Goal: Task Accomplishment & Management: Manage account settings

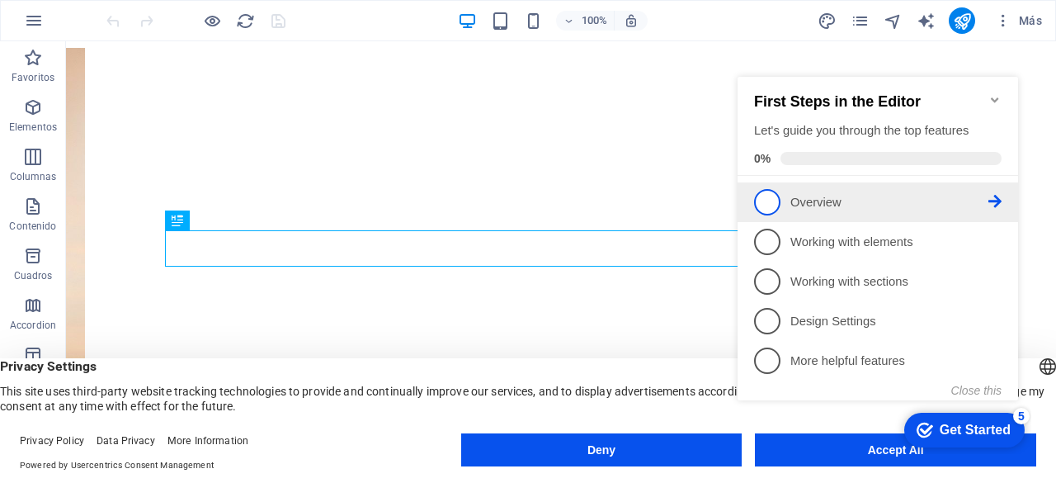
scroll to position [292, 0]
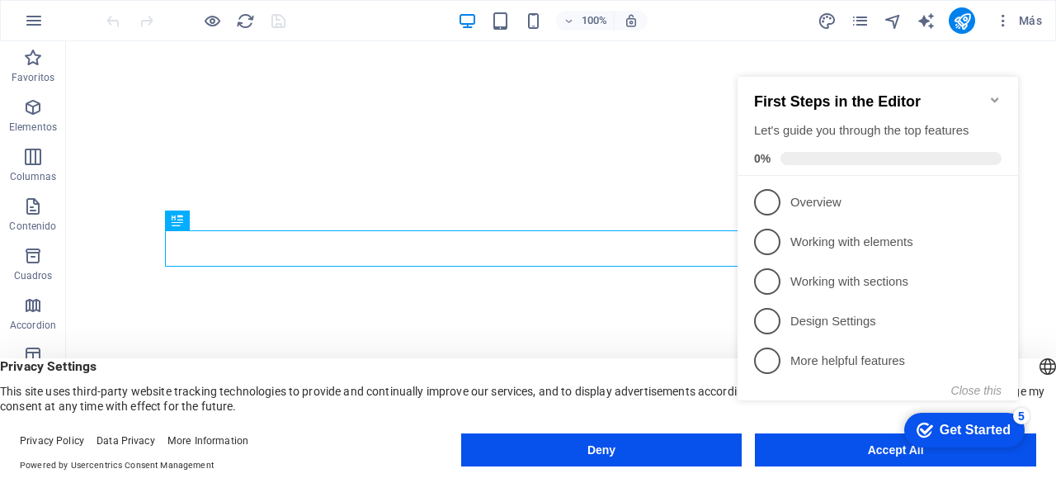
click at [999, 93] on icon "Minimize checklist" at bounding box center [995, 99] width 13 height 13
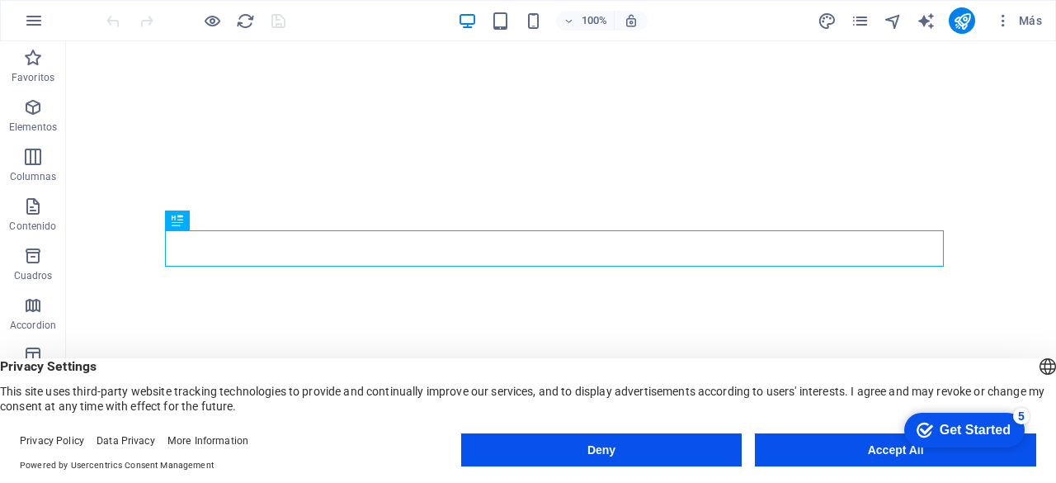
click at [897, 457] on appcues-checklist "Contextual help checklist present on screen" at bounding box center [961, 431] width 140 height 54
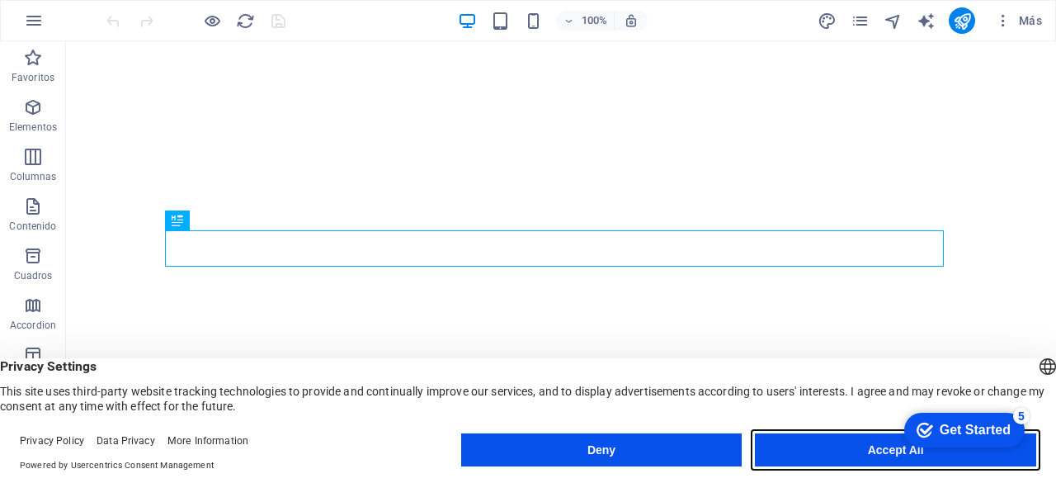
click at [876, 455] on button "Accept All" at bounding box center [895, 449] width 281 height 33
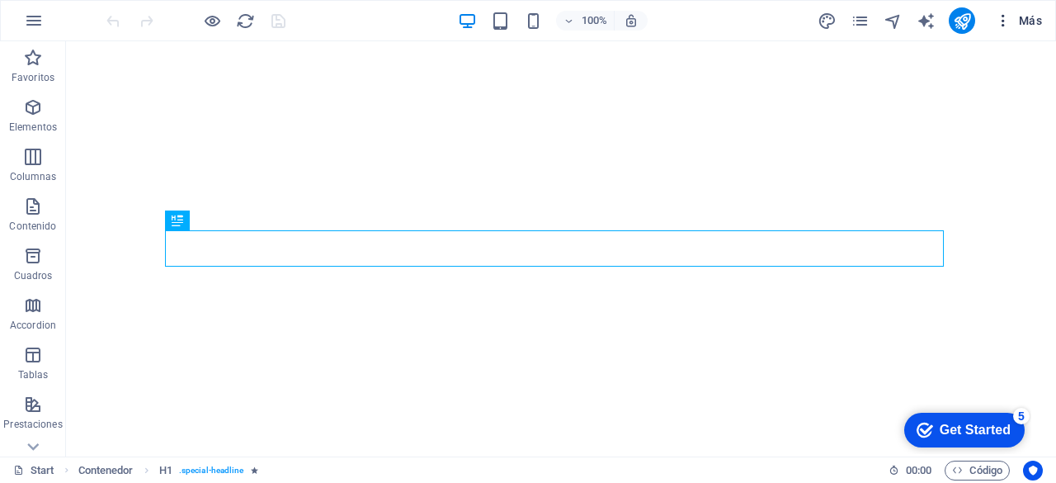
click at [1024, 21] on span "Más" at bounding box center [1018, 20] width 47 height 17
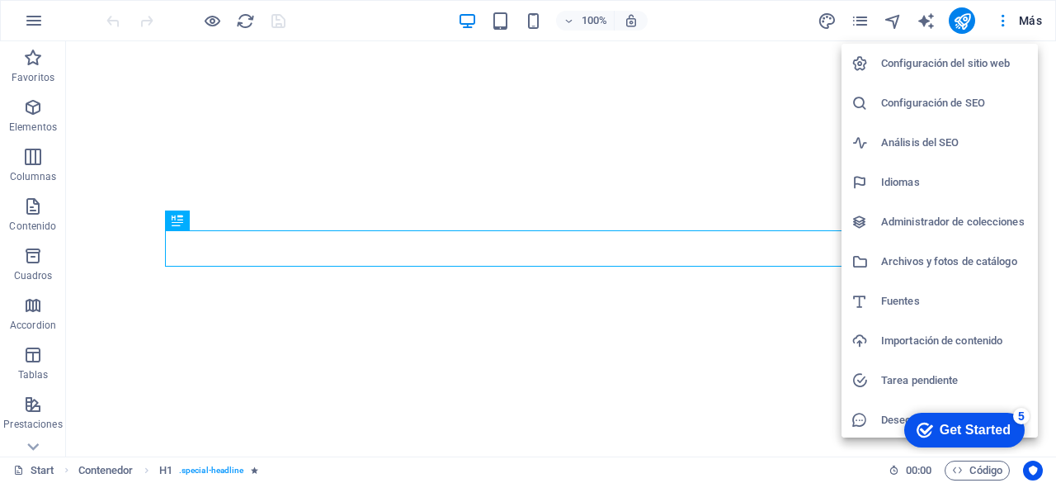
click at [746, 327] on div at bounding box center [528, 241] width 1056 height 483
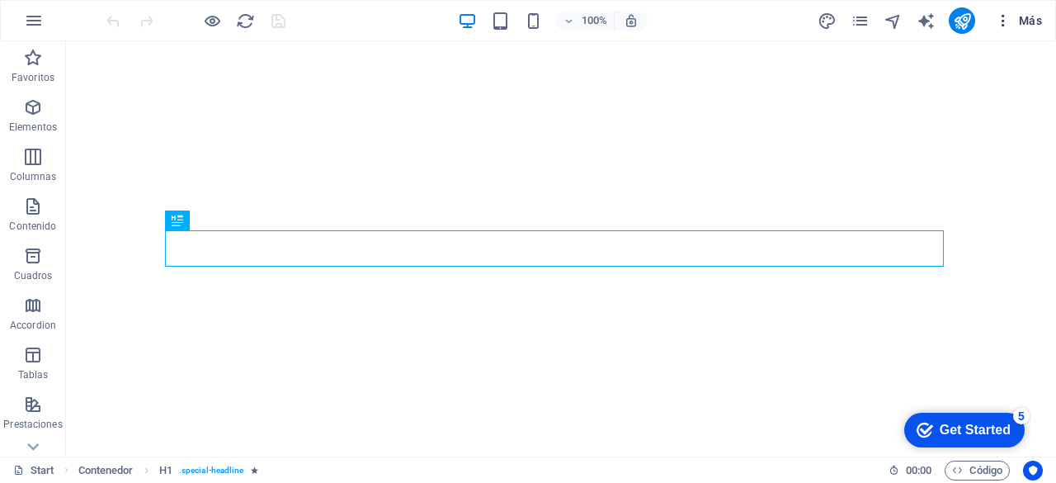
click at [1027, 24] on span "Más" at bounding box center [1018, 20] width 47 height 17
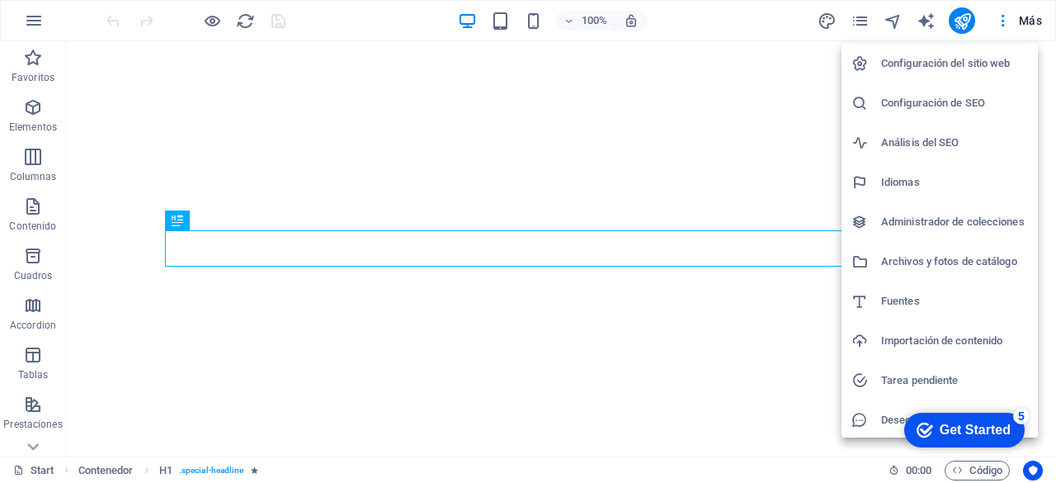
click at [634, 247] on div at bounding box center [528, 241] width 1056 height 483
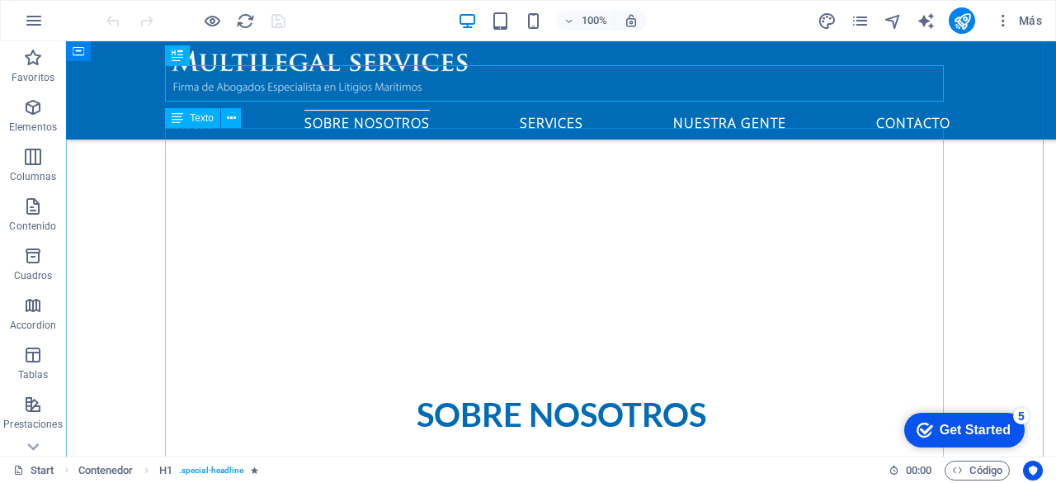
scroll to position [0, 0]
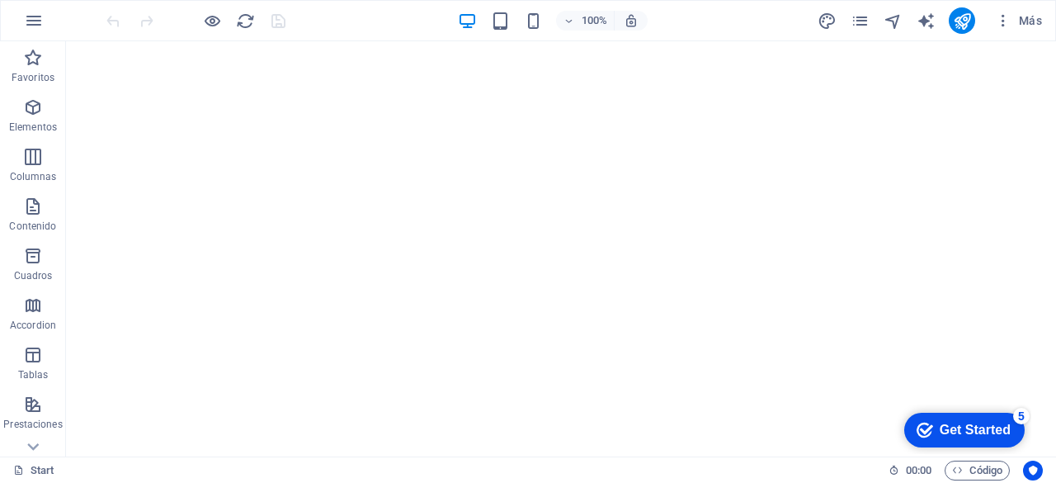
click at [1000, 425] on div "Get Started" at bounding box center [975, 430] width 71 height 15
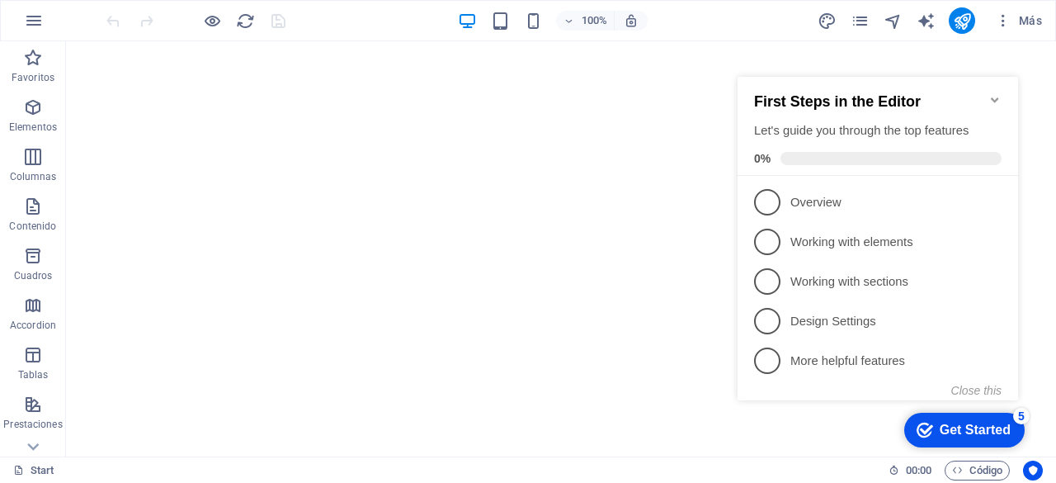
click at [994, 97] on icon "Minimize checklist" at bounding box center [994, 99] width 7 height 5
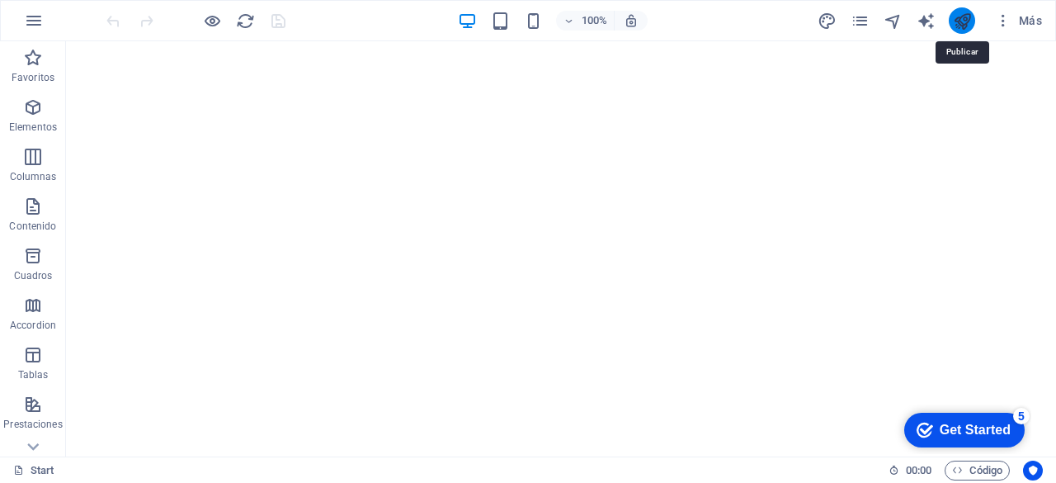
click at [958, 26] on icon "publish" at bounding box center [962, 21] width 19 height 19
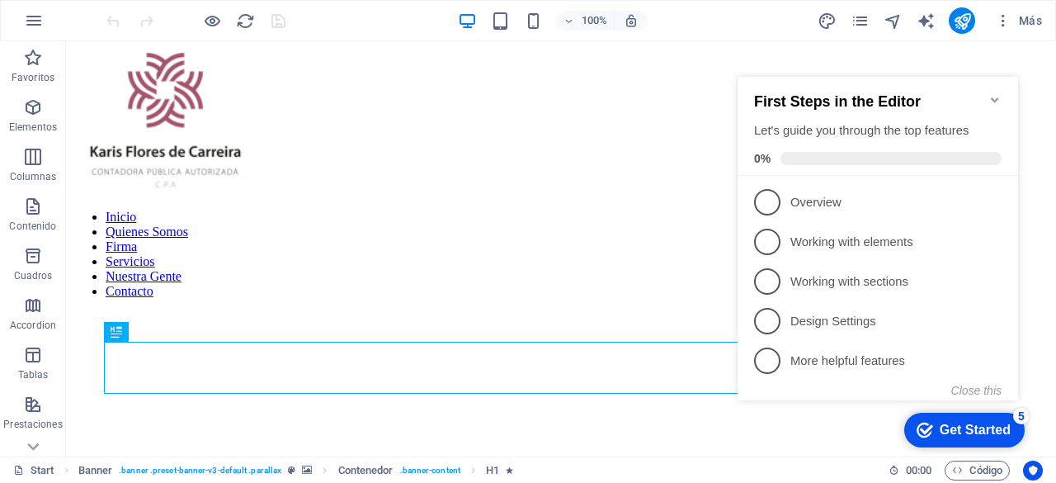
click at [997, 97] on icon "Minimize checklist" at bounding box center [994, 99] width 7 height 5
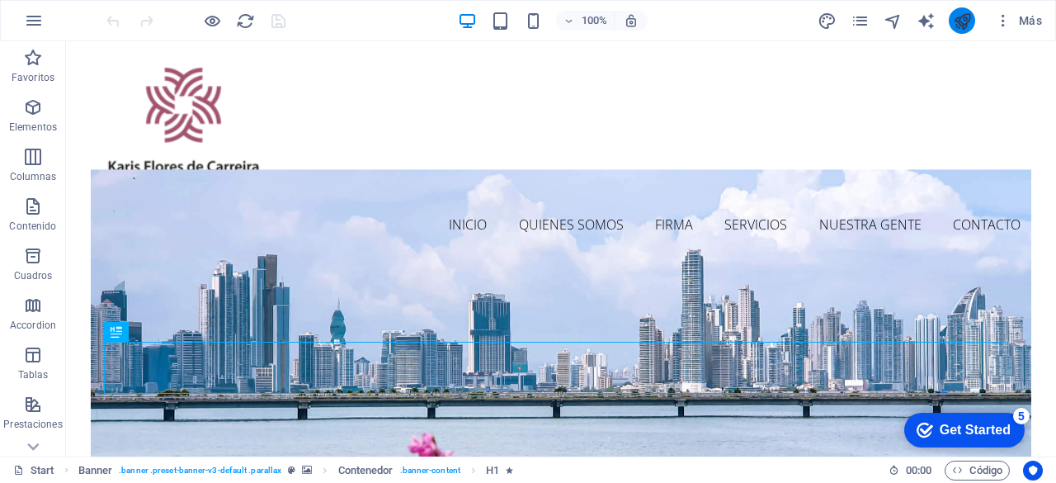
click at [966, 17] on icon "publish" at bounding box center [962, 21] width 19 height 19
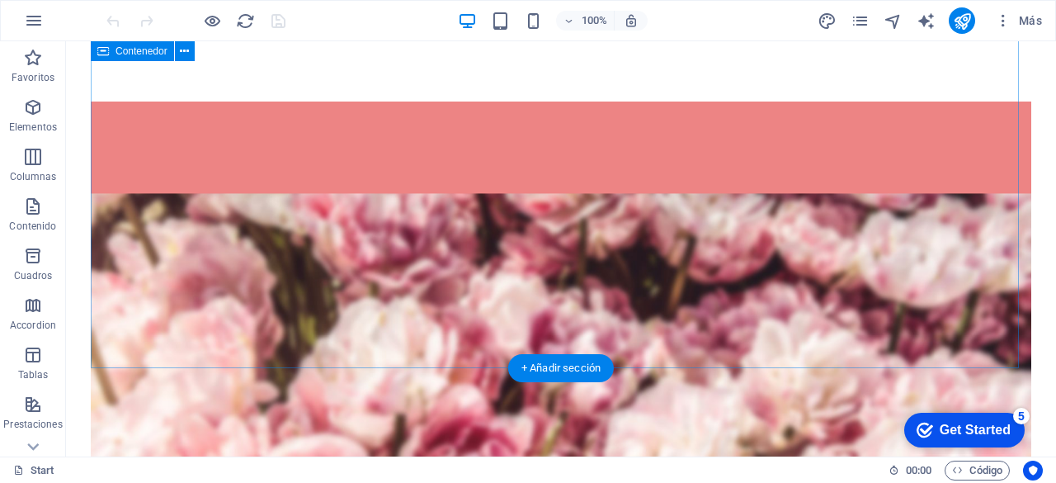
scroll to position [2146, 0]
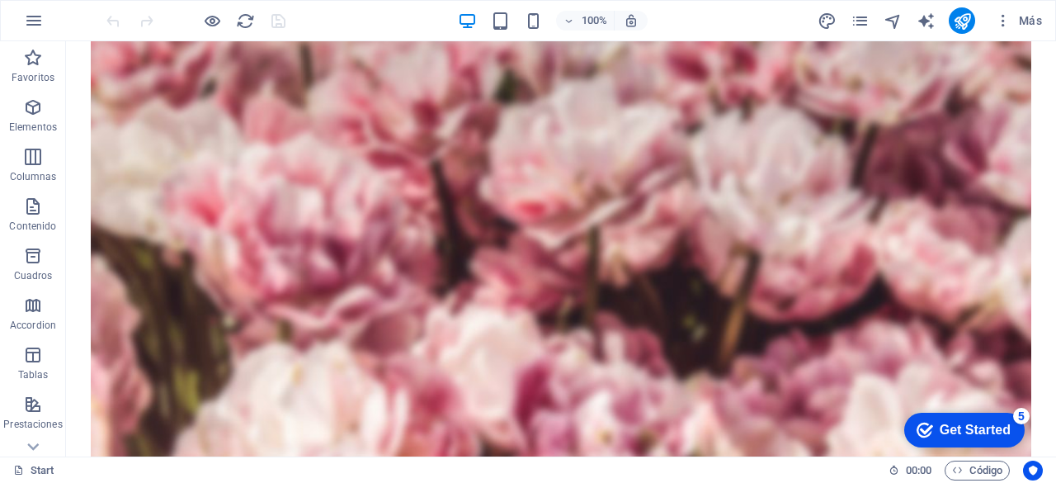
click at [957, 423] on div "Get Started" at bounding box center [975, 430] width 71 height 15
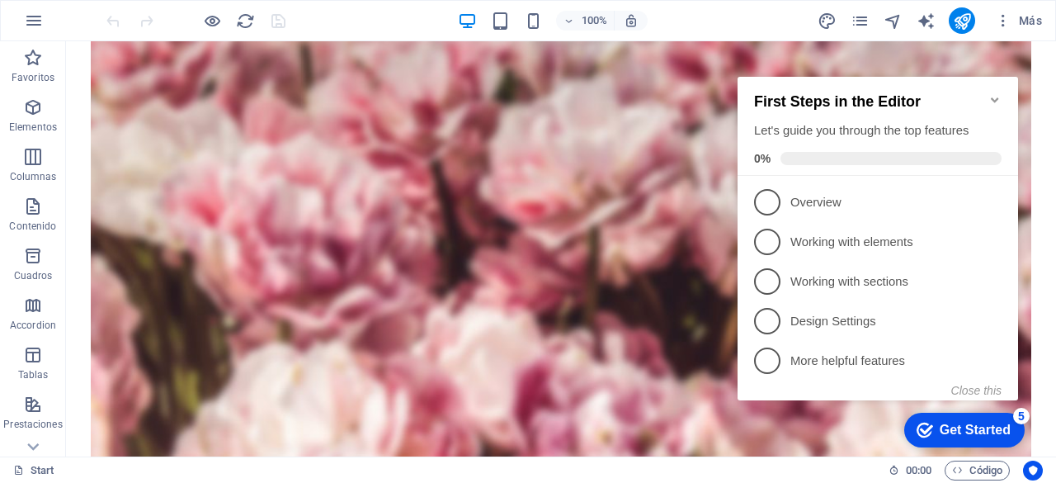
click at [997, 93] on icon "Minimize checklist" at bounding box center [995, 99] width 13 height 13
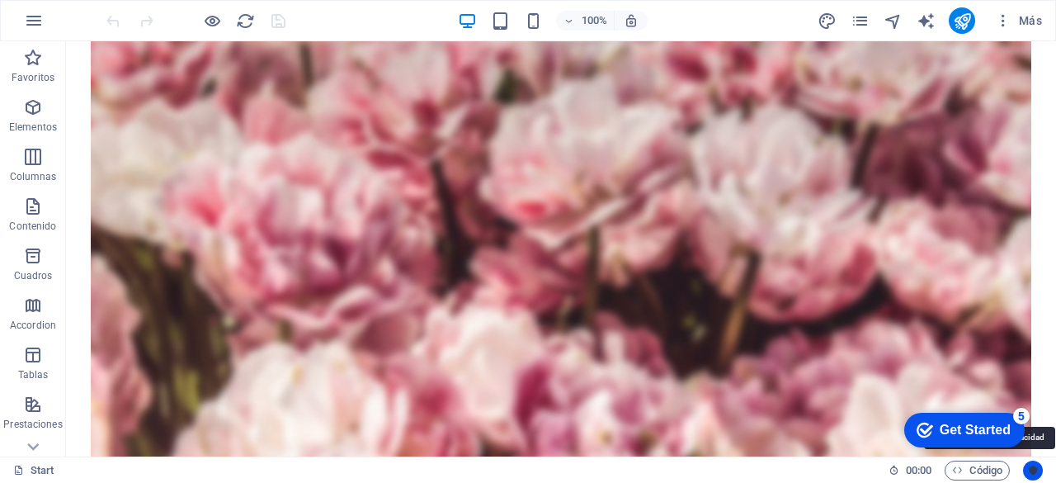
click at [1035, 476] on button "Usercentrics" at bounding box center [1033, 471] width 20 height 20
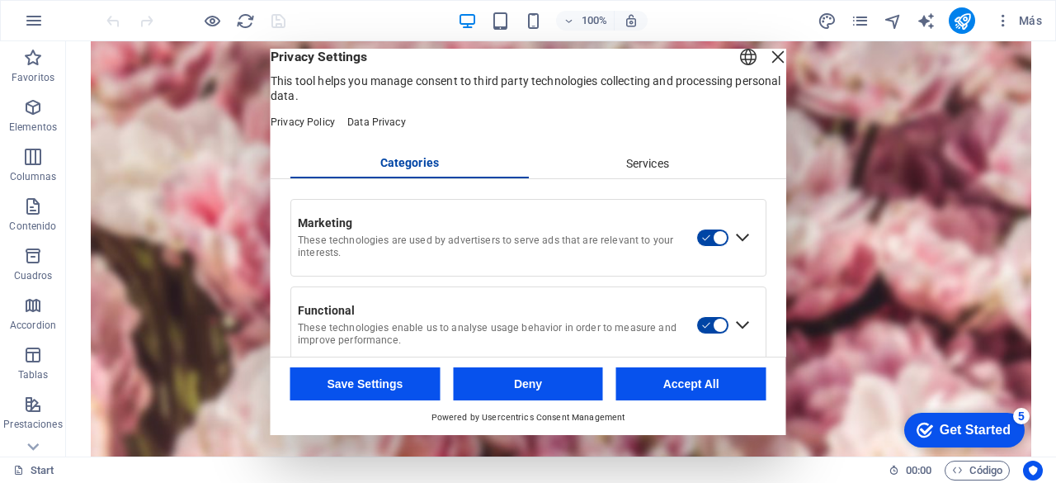
click at [645, 178] on div "Services" at bounding box center [647, 164] width 239 height 28
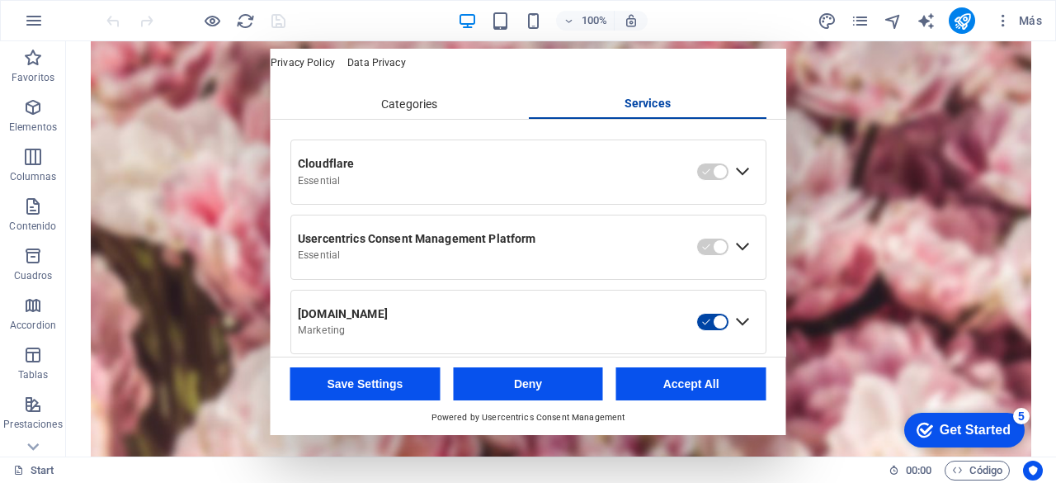
scroll to position [83, 0]
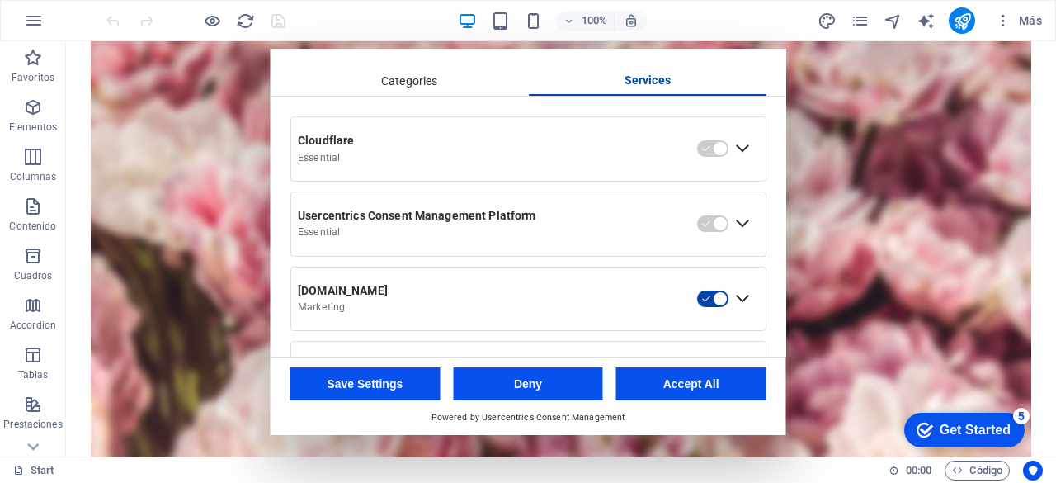
click at [423, 96] on div "Categories" at bounding box center [410, 82] width 239 height 28
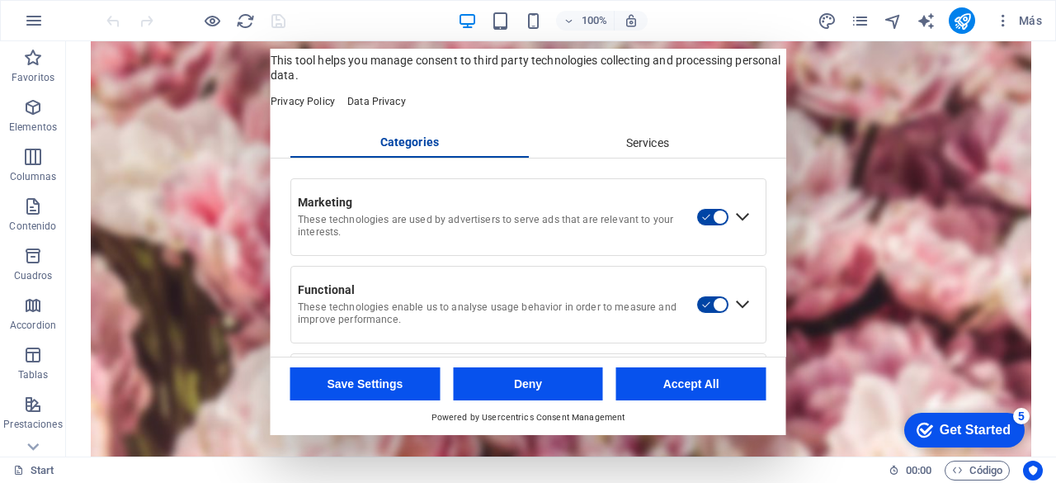
scroll to position [0, 0]
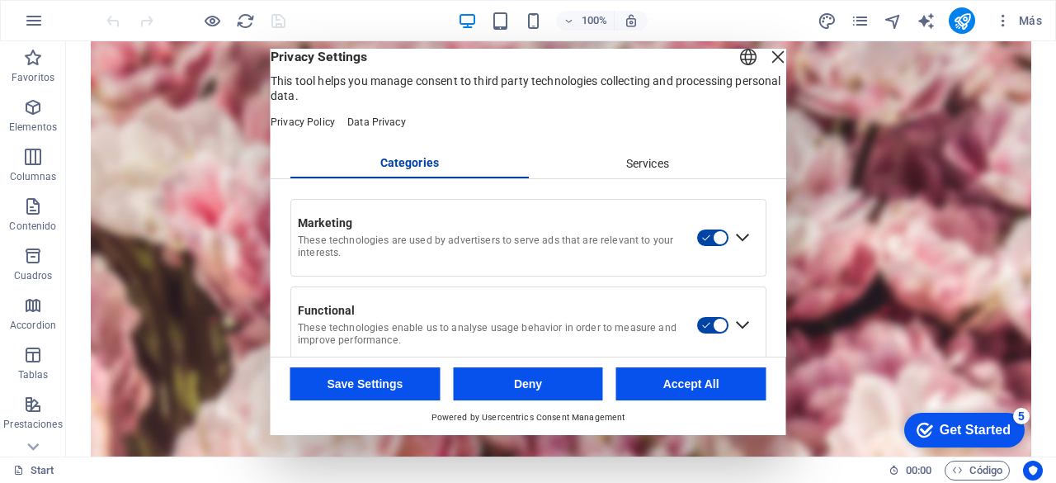
click at [767, 69] on div "Close Layer" at bounding box center [778, 56] width 23 height 23
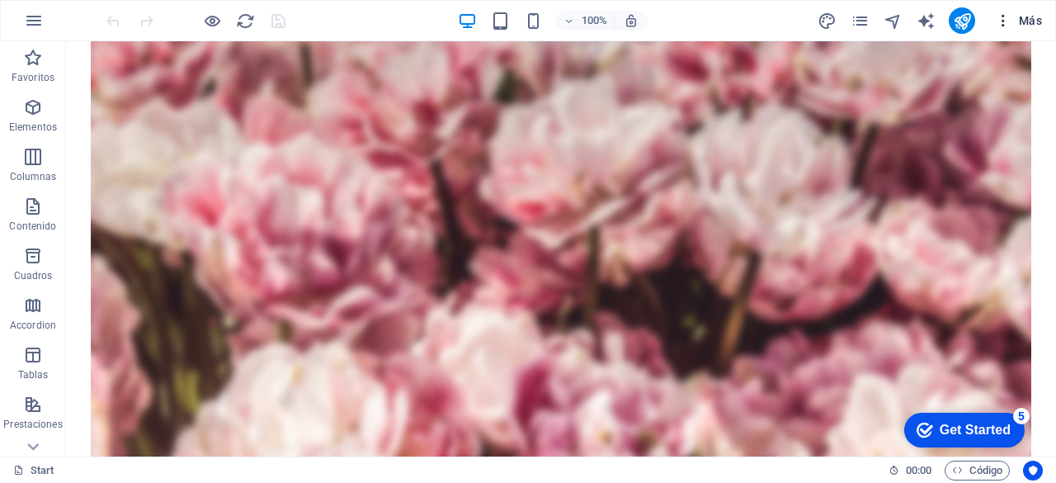
click at [1019, 24] on span "Más" at bounding box center [1018, 20] width 47 height 17
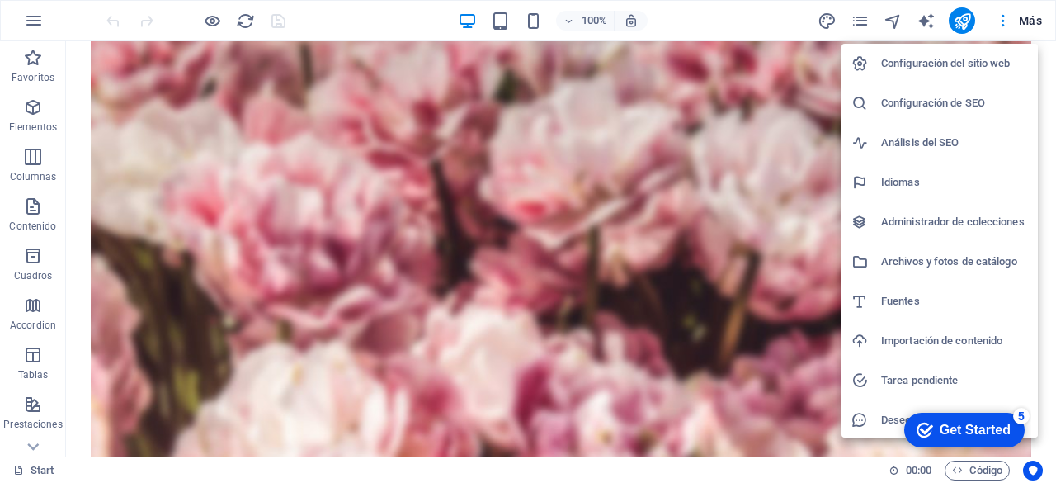
click at [933, 62] on h6 "Configuración del sitio web" at bounding box center [954, 64] width 147 height 20
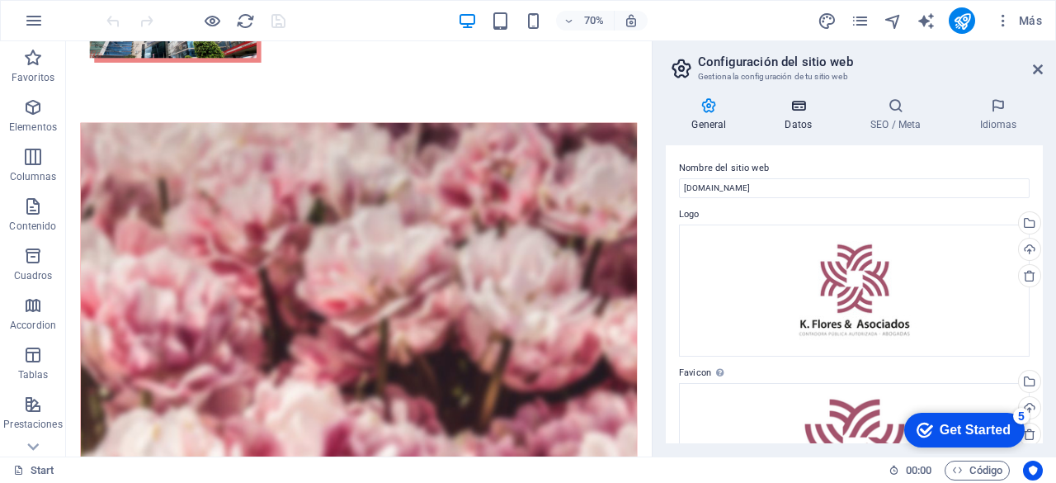
click at [798, 115] on h4 "Datos" at bounding box center [802, 114] width 86 height 35
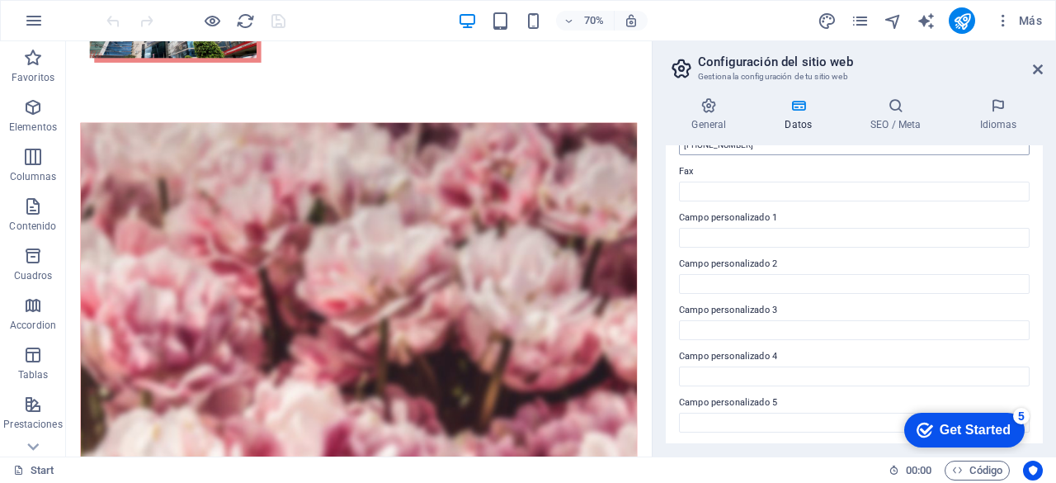
scroll to position [494, 0]
click at [894, 116] on h4 "SEO / Meta" at bounding box center [899, 114] width 109 height 35
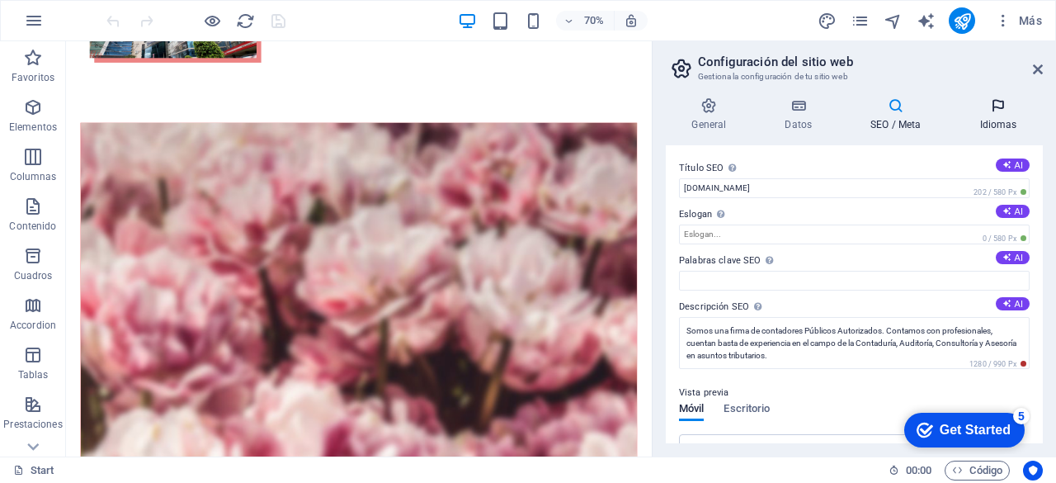
click at [1013, 116] on h4 "Idiomas" at bounding box center [998, 114] width 89 height 35
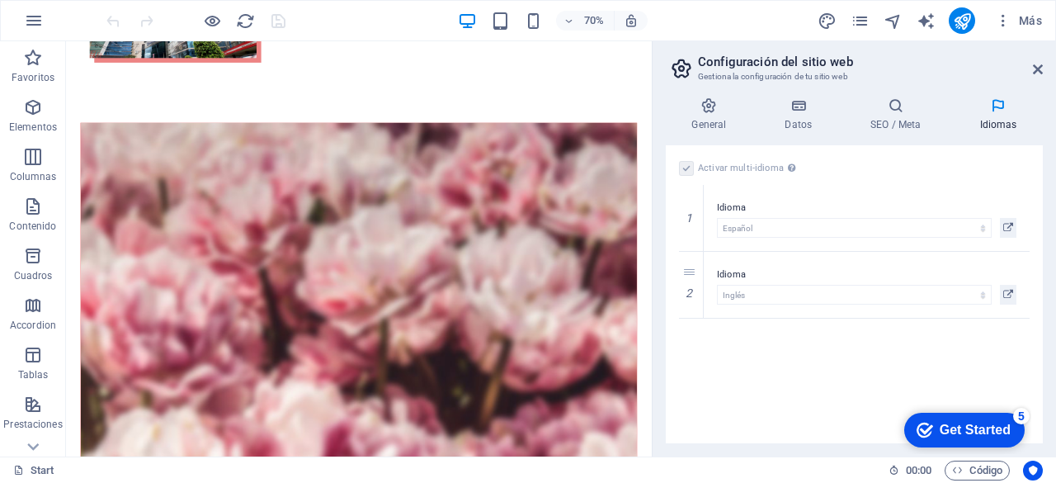
click at [1049, 74] on aside "Configuración del sitio web Gestiona la configuración de tu sitio web General D…" at bounding box center [854, 248] width 404 height 415
click at [1040, 73] on icon at bounding box center [1038, 69] width 10 height 13
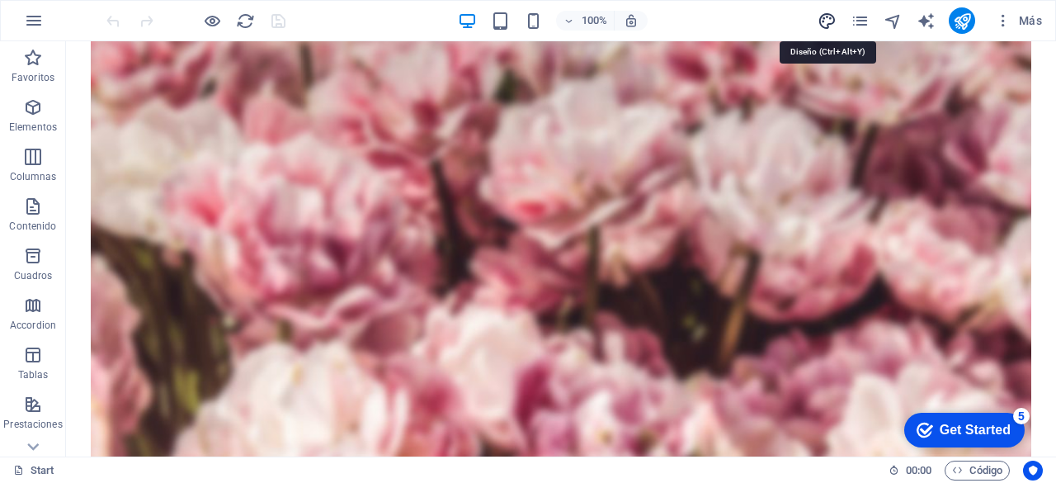
click at [825, 26] on icon "design" at bounding box center [827, 21] width 19 height 19
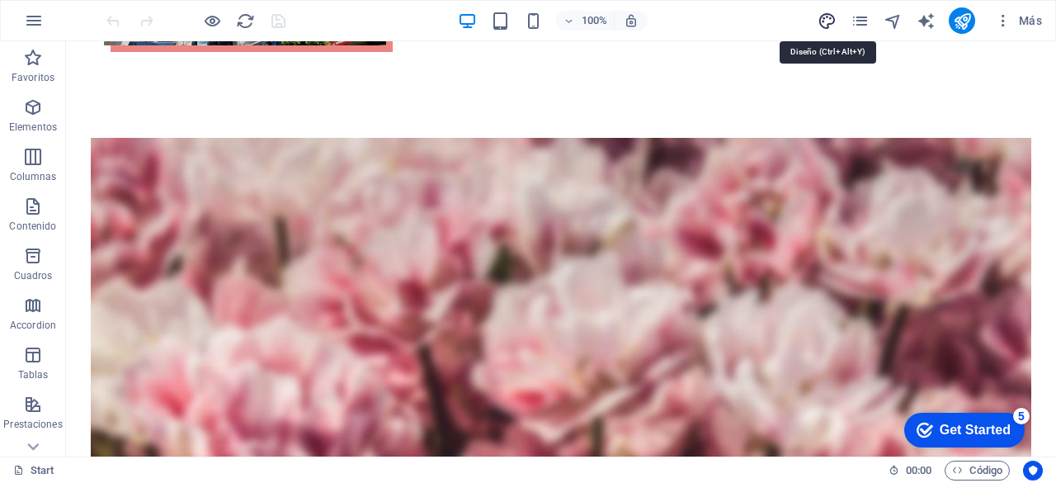
select select "px"
select select "300"
select select "px"
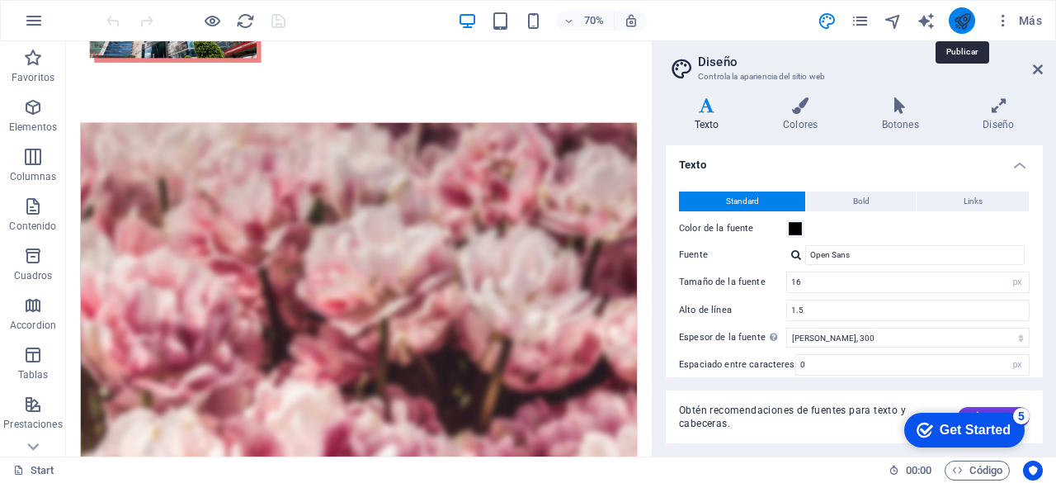
click at [962, 18] on icon "publish" at bounding box center [962, 21] width 19 height 19
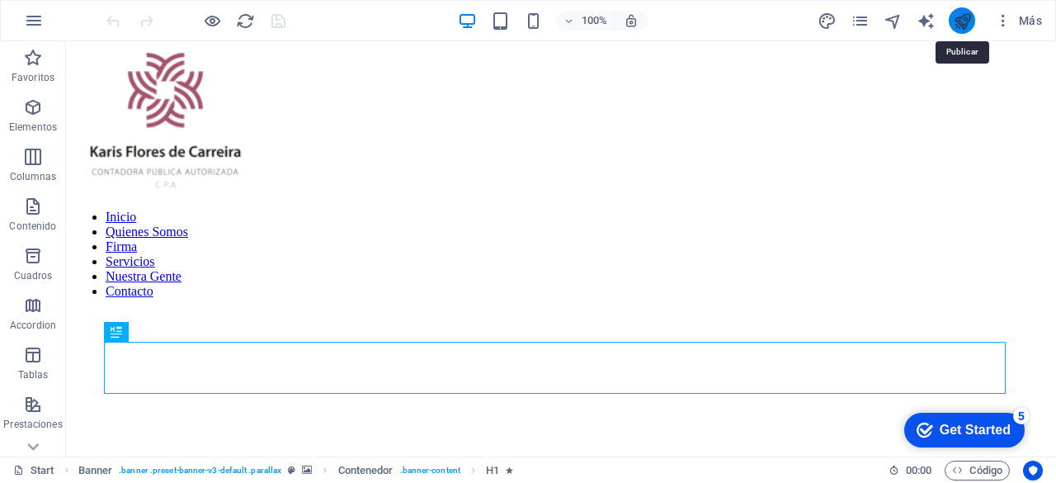
click at [961, 26] on icon "publish" at bounding box center [962, 21] width 19 height 19
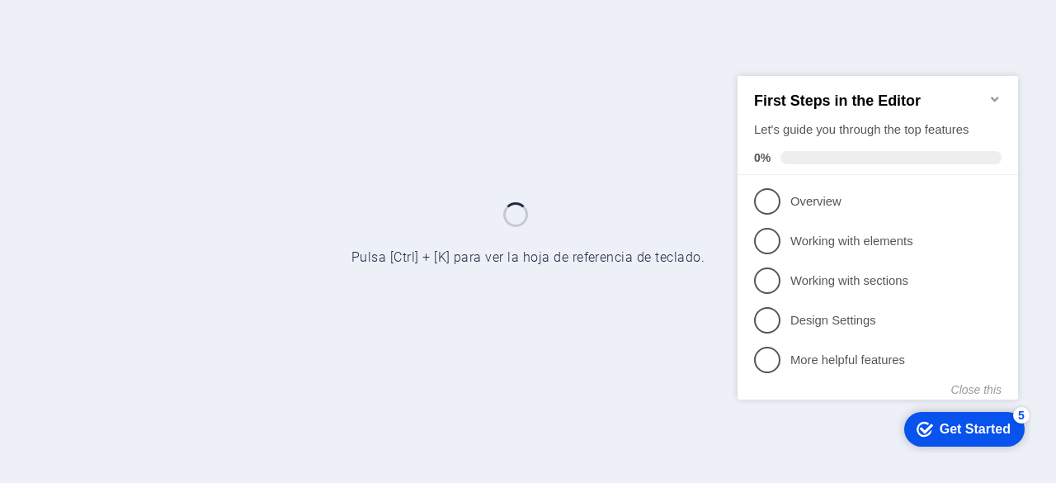
click at [997, 92] on icon "Minimize checklist" at bounding box center [995, 98] width 13 height 13
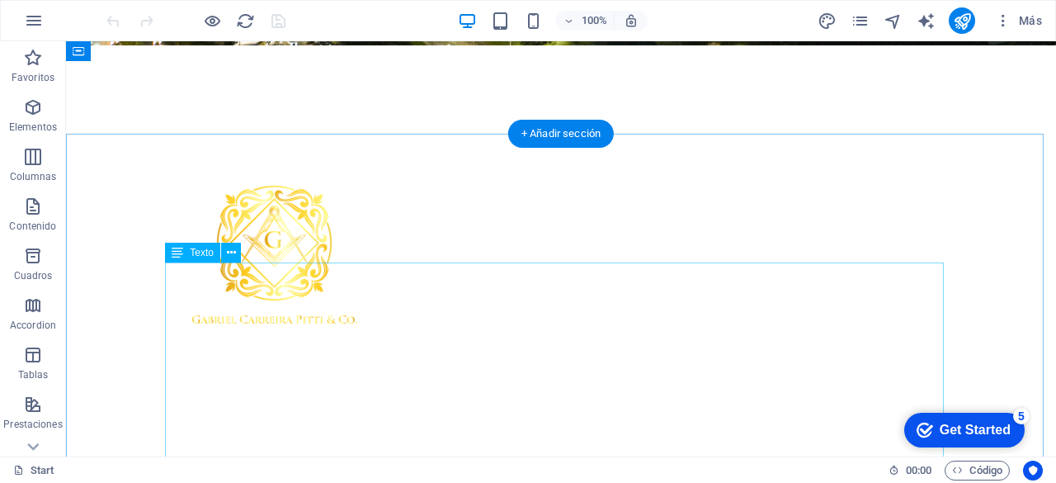
scroll to position [292, 0]
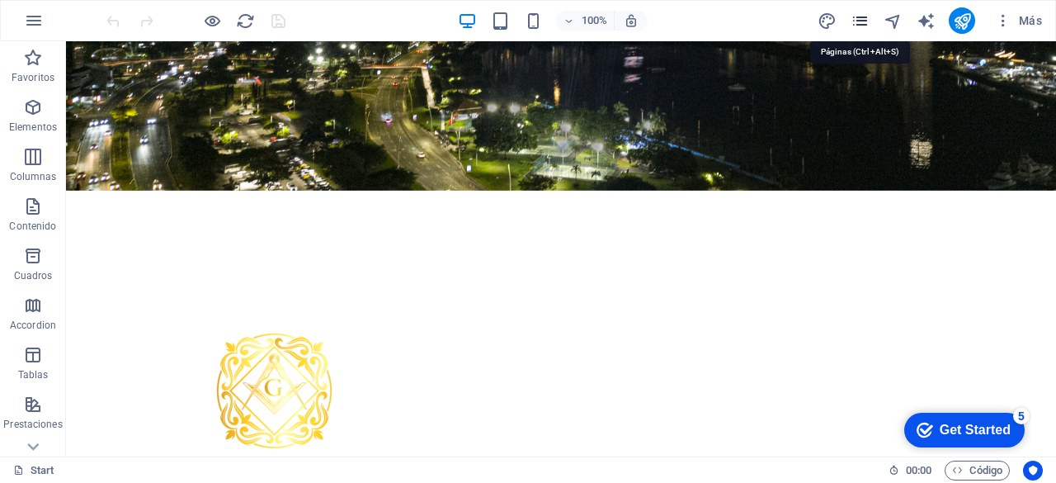
click at [858, 20] on icon "pages" at bounding box center [860, 21] width 19 height 19
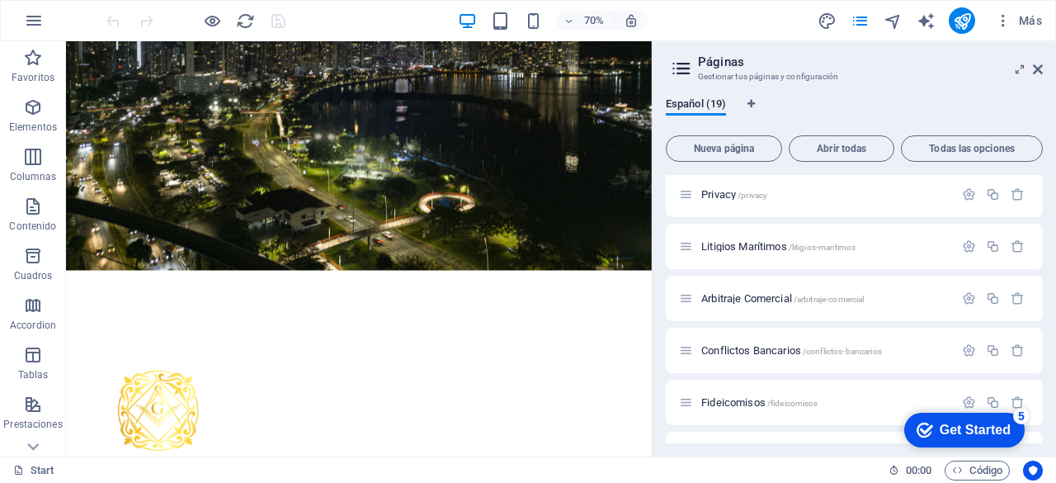
scroll to position [0, 0]
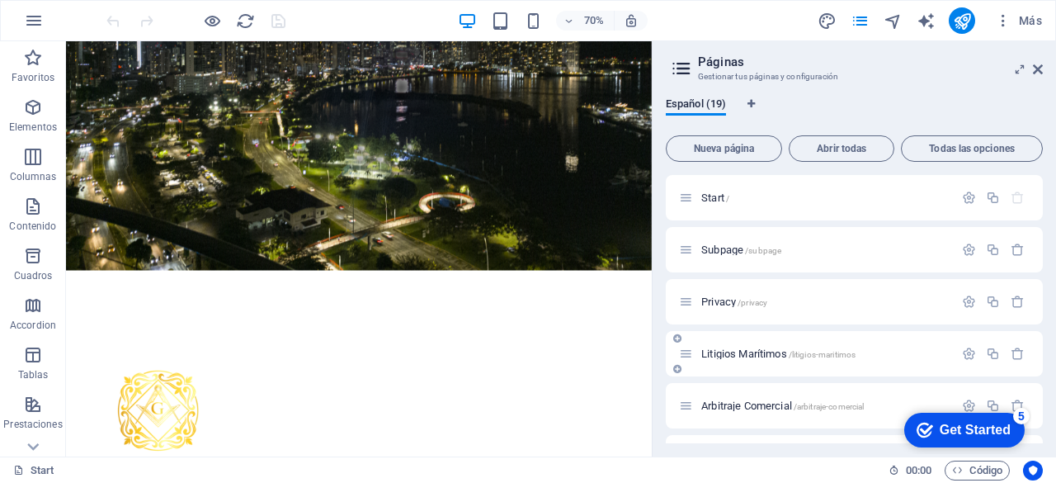
click at [745, 352] on span "Litigios Marítimos /litigios-maritimos" at bounding box center [779, 353] width 154 height 12
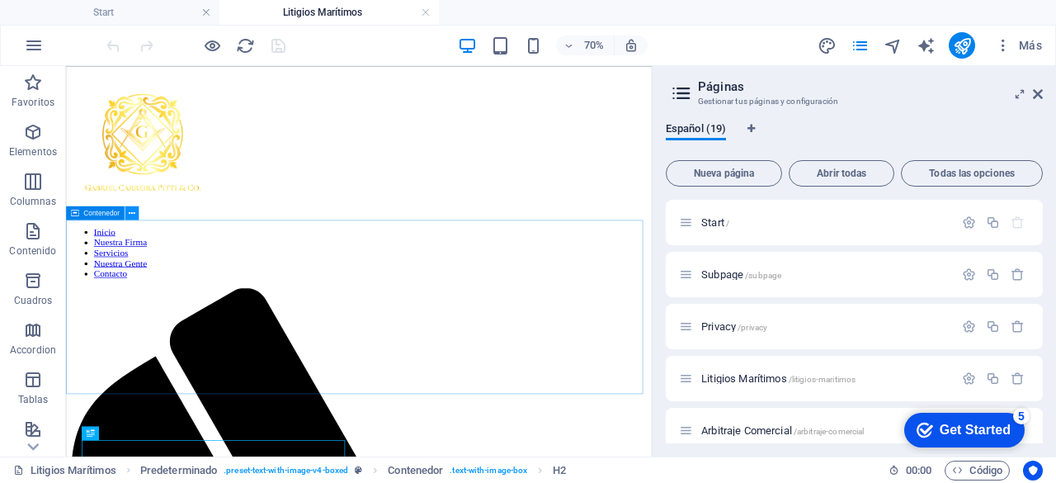
click at [134, 210] on icon at bounding box center [132, 212] width 7 height 12
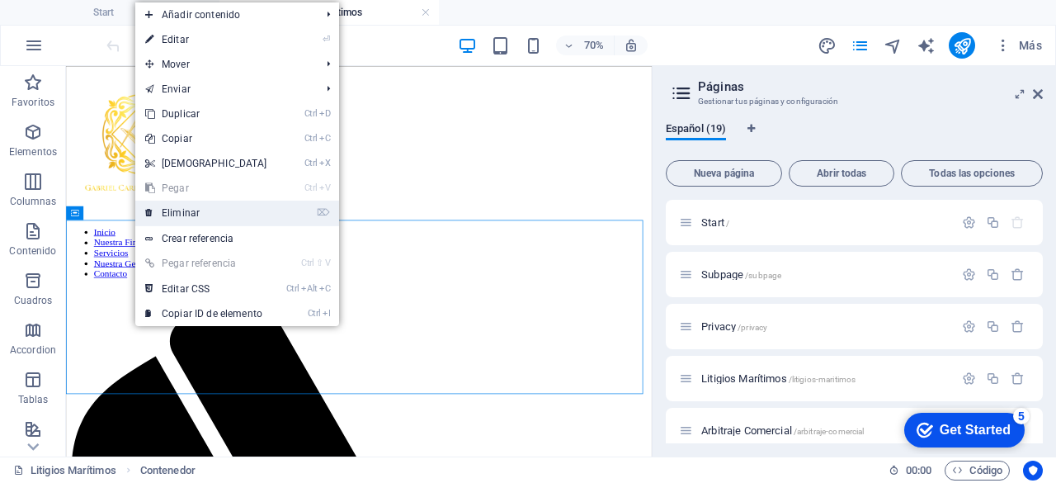
click at [177, 207] on link "⌦ Eliminar" at bounding box center [206, 213] width 142 height 25
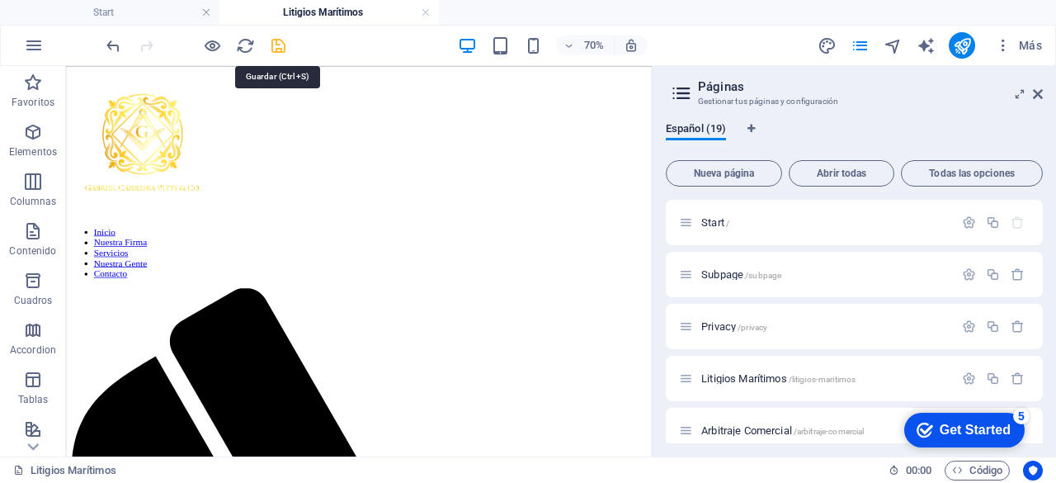
drag, startPoint x: 274, startPoint y: 50, endPoint x: 243, endPoint y: 25, distance: 39.3
click at [274, 50] on icon "save" at bounding box center [278, 45] width 19 height 19
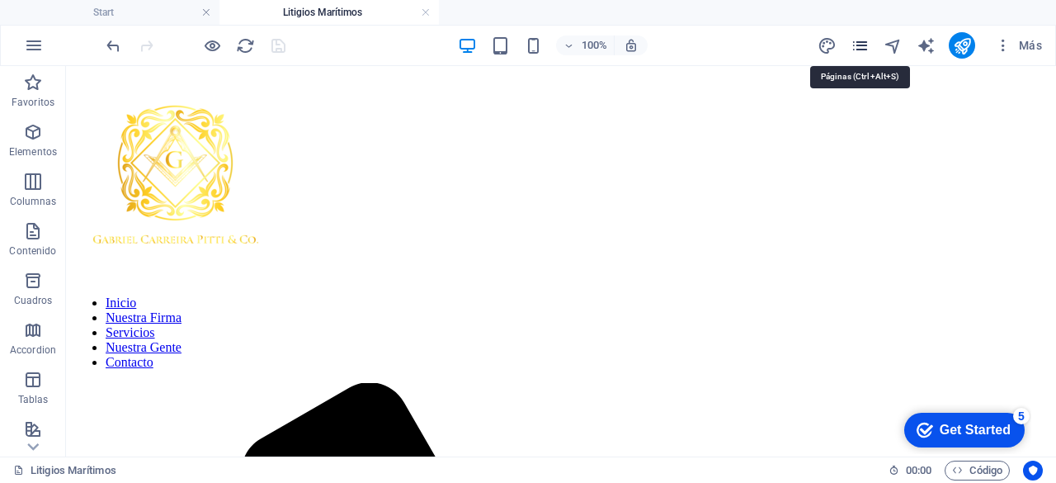
click at [859, 44] on icon "pages" at bounding box center [860, 45] width 19 height 19
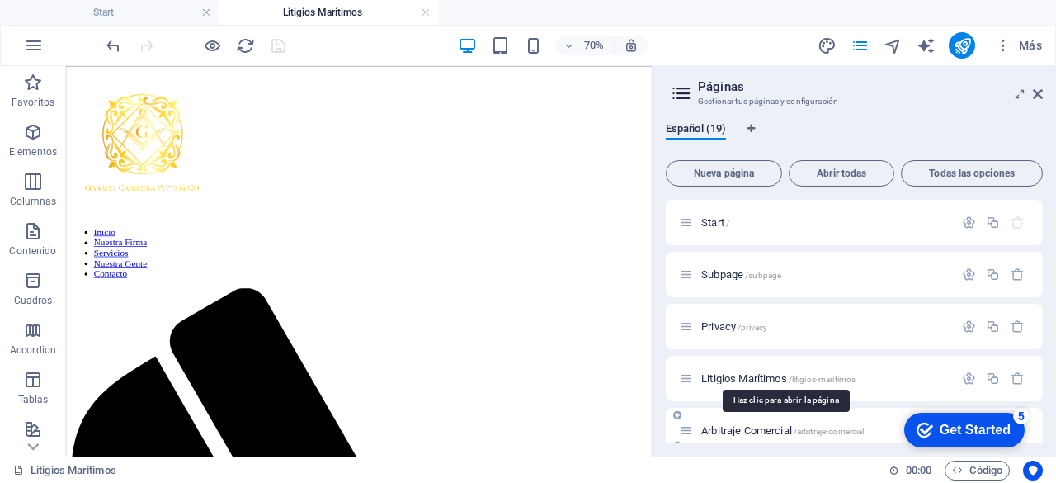
click at [716, 431] on span "Arbitraje Comercial /arbitraje-comercial" at bounding box center [783, 430] width 163 height 12
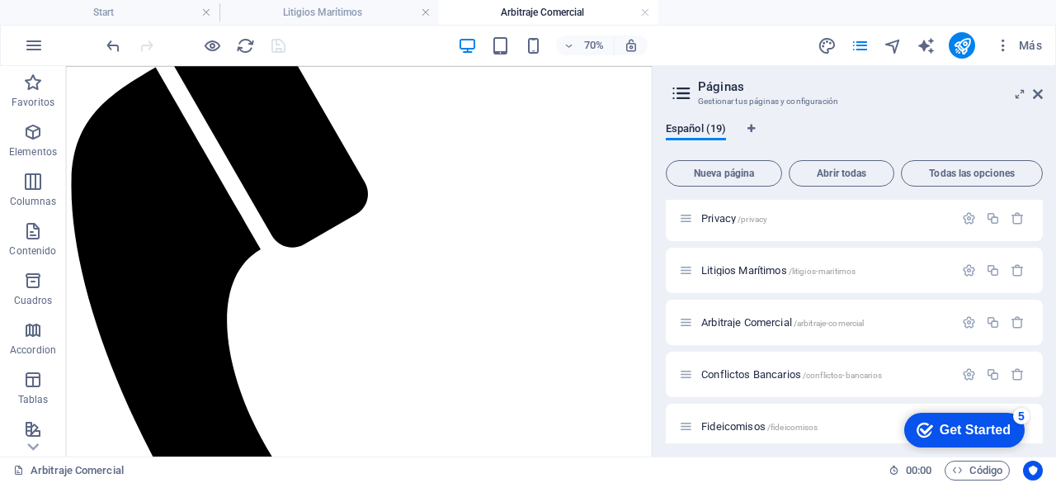
scroll to position [165, 0]
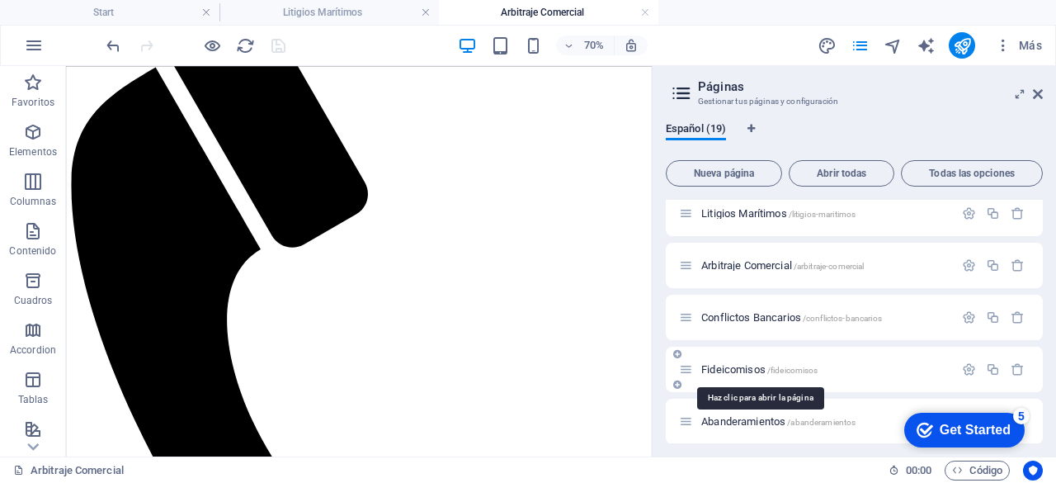
click at [730, 369] on span "Fideicomisos /fideicomisos" at bounding box center [760, 369] width 116 height 12
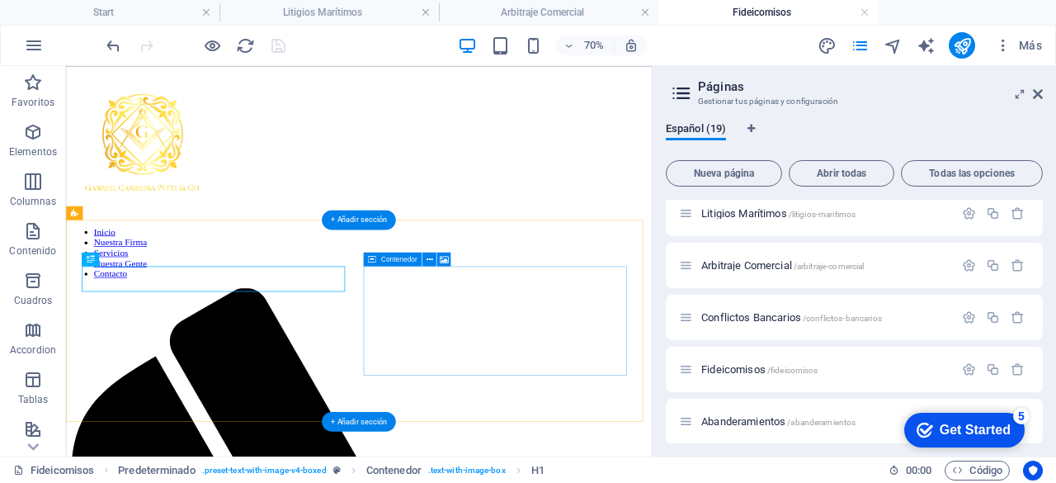
scroll to position [0, 0]
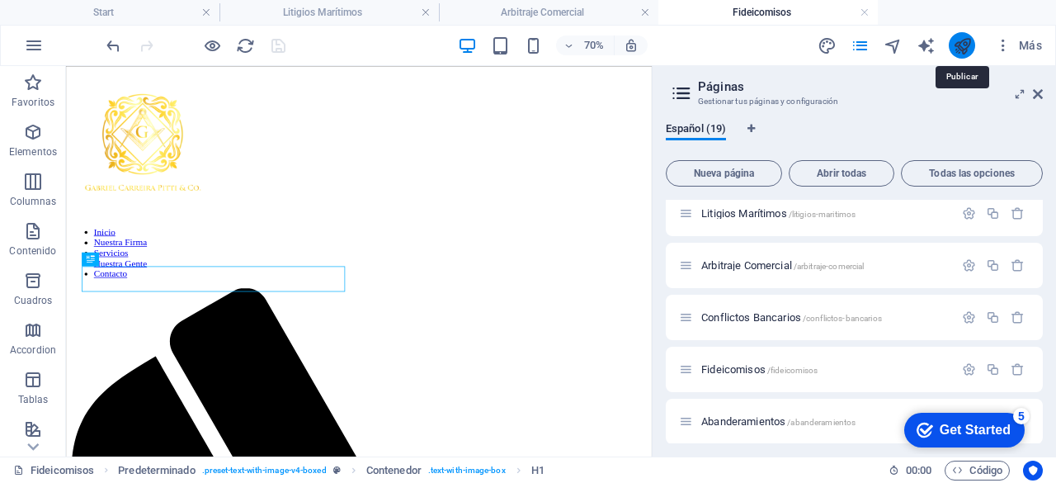
click at [956, 49] on icon "publish" at bounding box center [962, 45] width 19 height 19
